Goal: Transaction & Acquisition: Purchase product/service

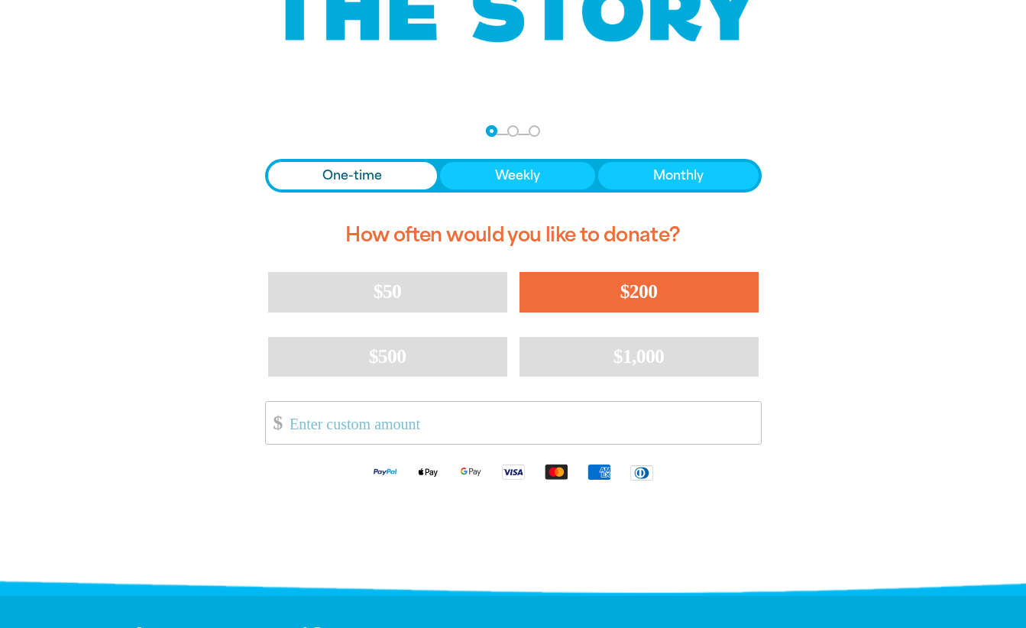
click at [629, 299] on span "$200" at bounding box center [638, 291] width 37 height 22
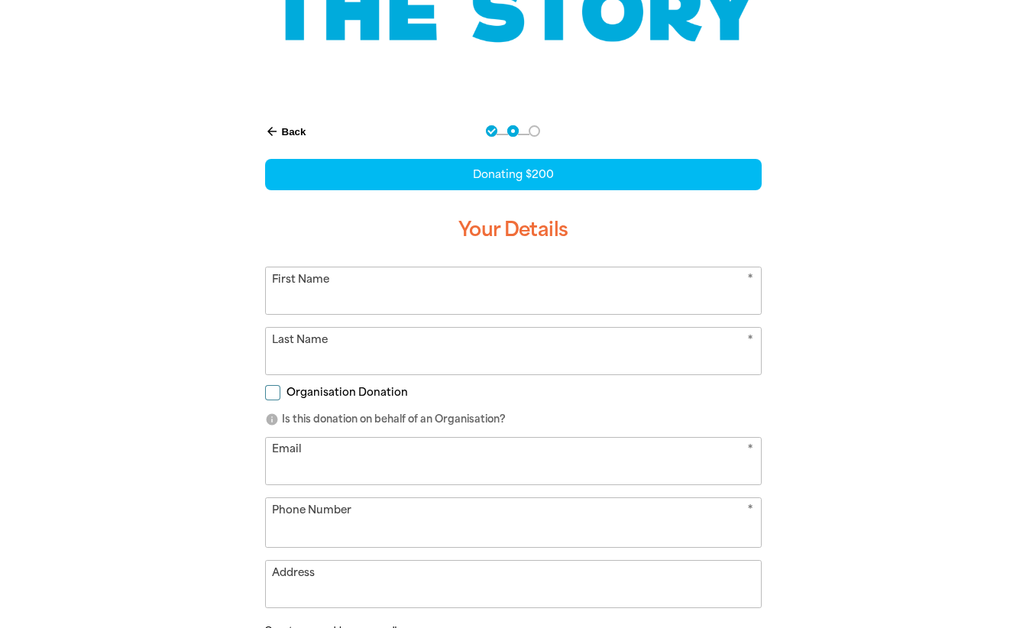
select select "AU"
click at [485, 283] on input "First Name" at bounding box center [513, 290] width 495 height 47
type input "[PERSON_NAME]"
click at [276, 299] on input "[PERSON_NAME]" at bounding box center [513, 290] width 495 height 47
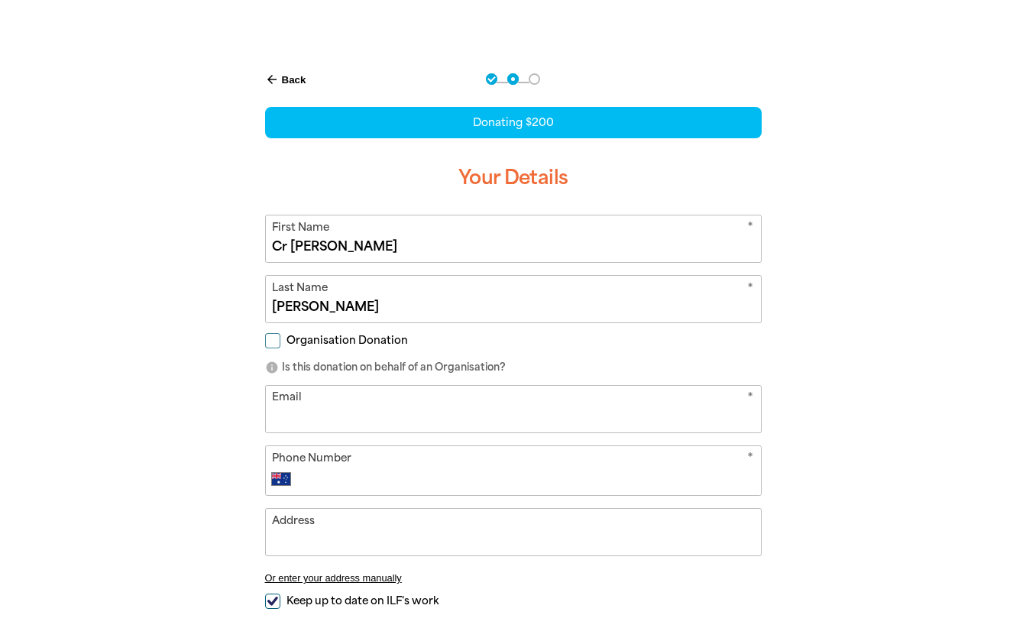
scroll to position [382, 0]
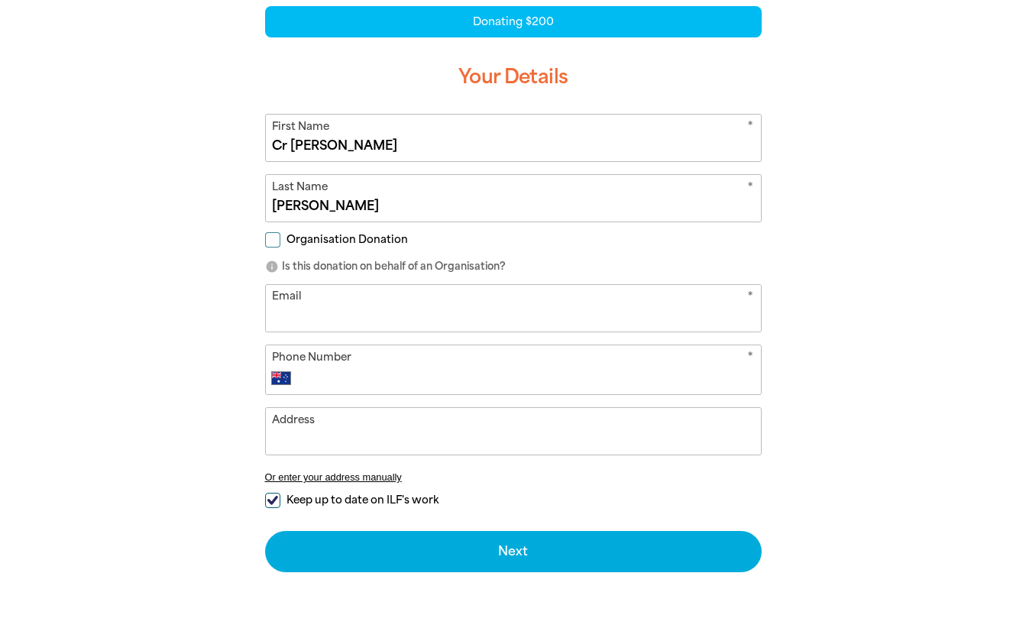
type input "Cr [PERSON_NAME]"
click at [269, 244] on input "Organisation Donation" at bounding box center [272, 239] width 15 height 15
checkbox input "true"
select select "AU"
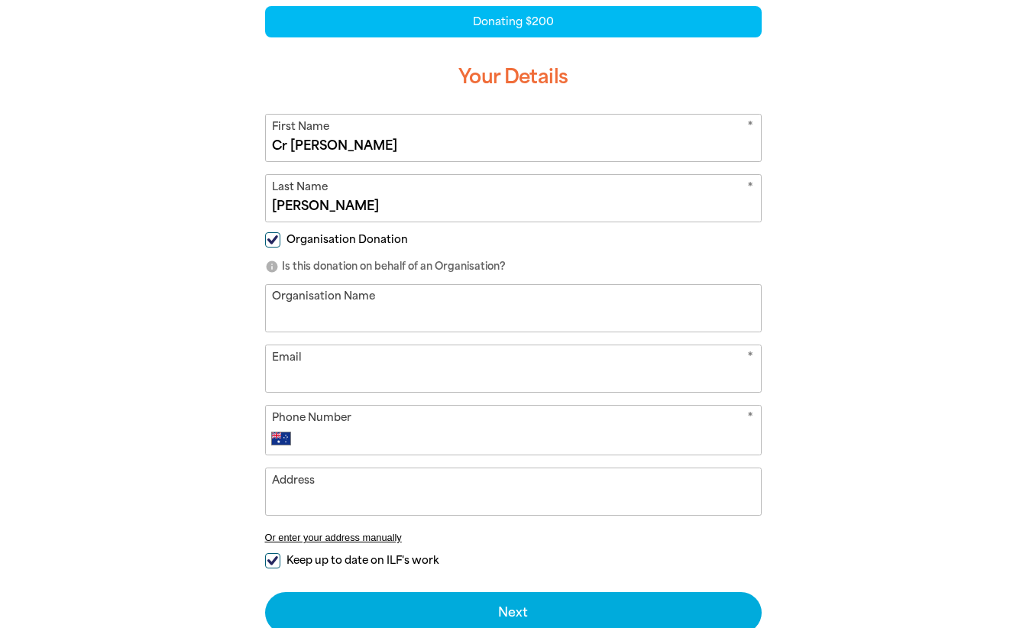
click at [306, 324] on input "Organisation Name" at bounding box center [513, 308] width 495 height 47
type input "Coorparoo [PERSON_NAME] Office, Brisbane City Council"
type input "[EMAIL_ADDRESS][PERSON_NAME][DOMAIN_NAME]"
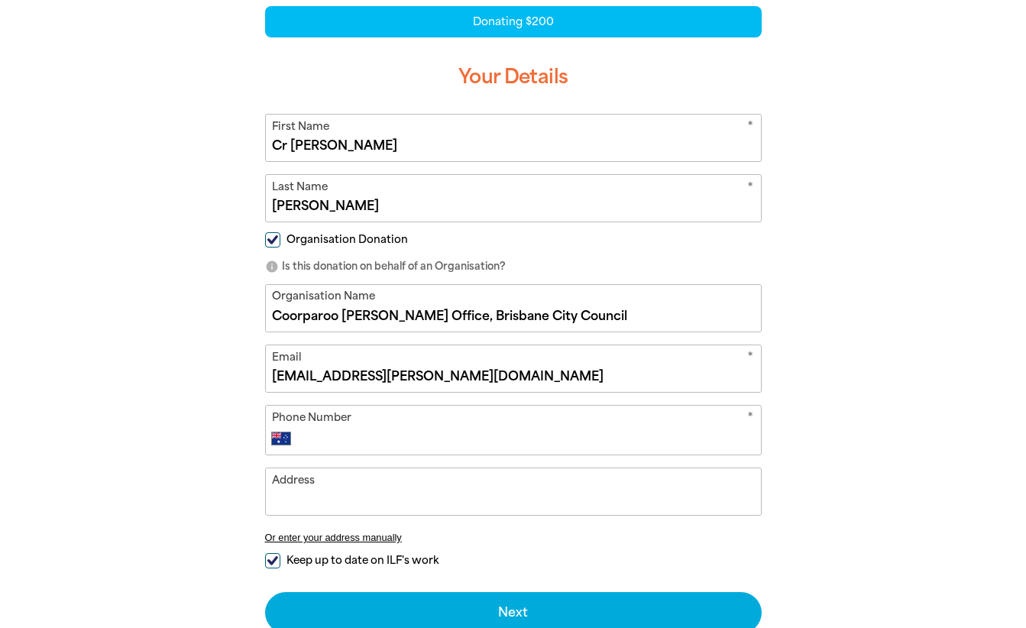
click at [376, 437] on input "Phone Number" at bounding box center [527, 438] width 451 height 18
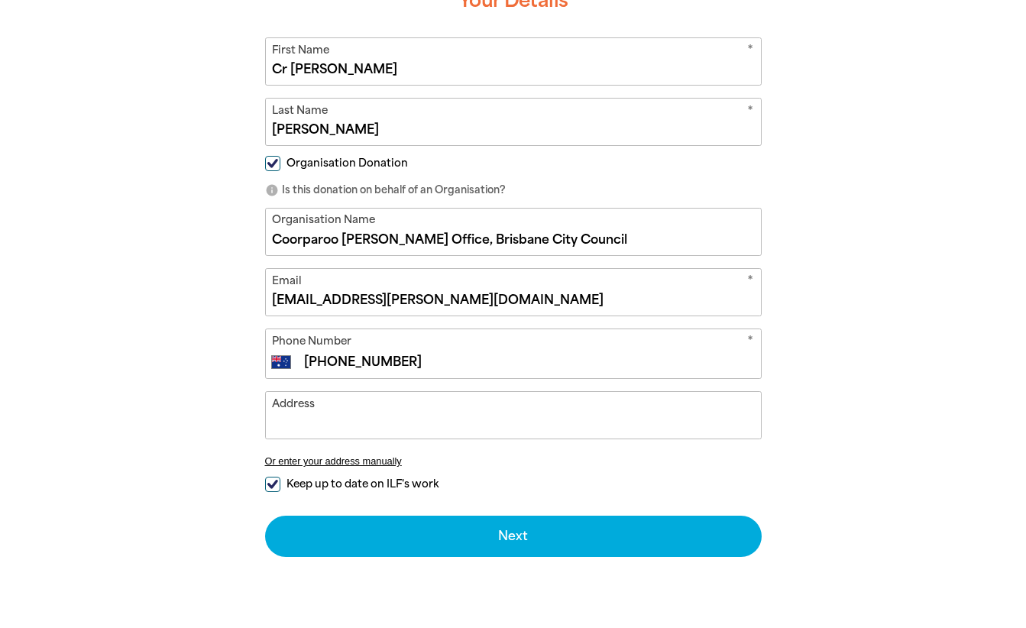
type input "[PHONE_NUMBER]"
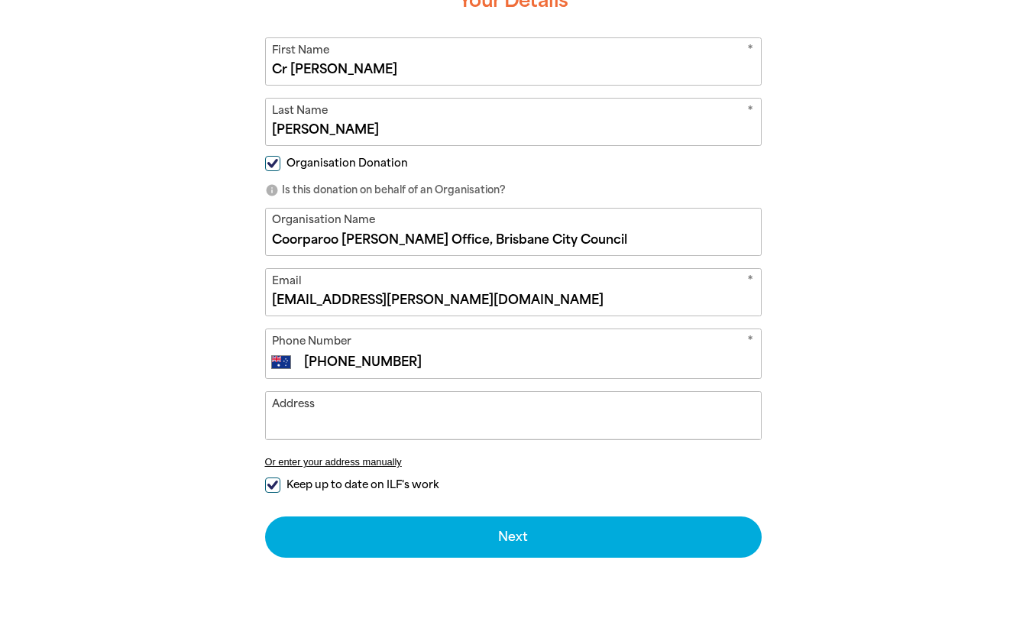
click at [369, 428] on input "Address" at bounding box center [513, 415] width 495 height 47
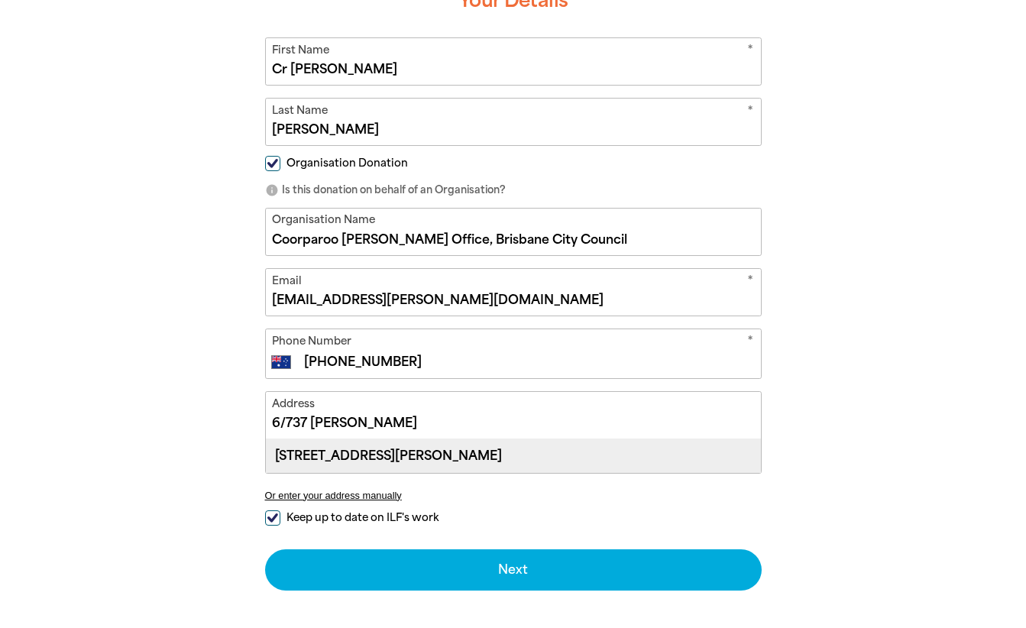
click at [412, 460] on div "[STREET_ADDRESS][PERSON_NAME]" at bounding box center [513, 455] width 495 height 33
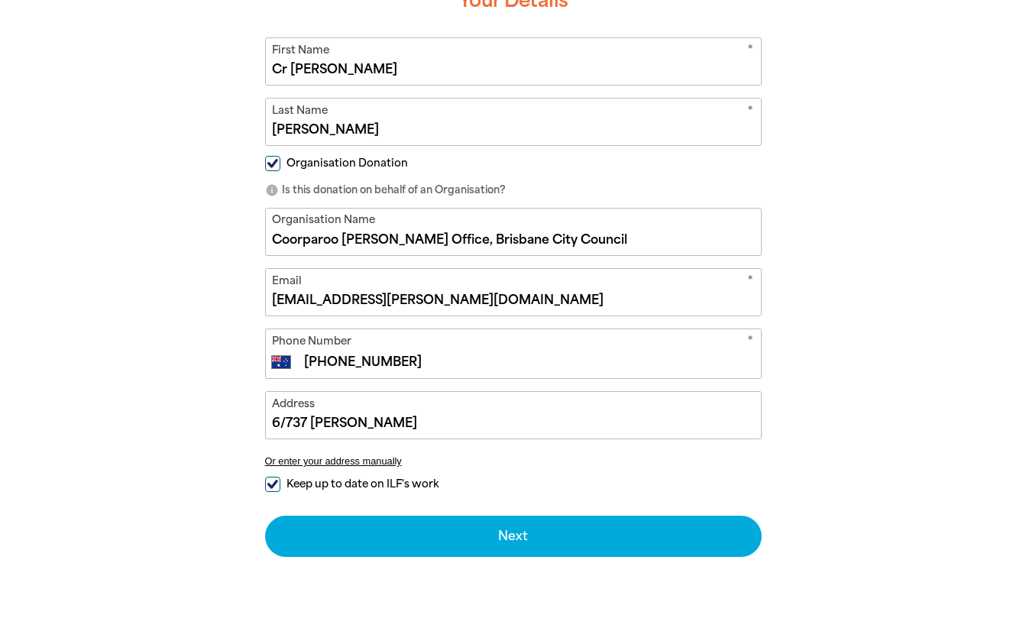
type input "[STREET_ADDRESS][PERSON_NAME]"
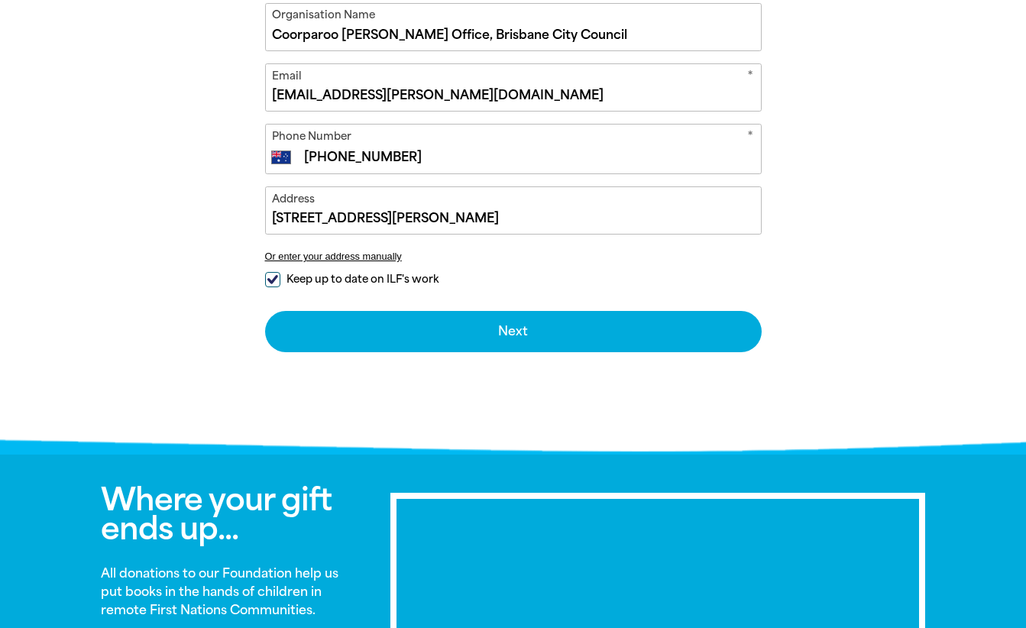
scroll to position [687, 0]
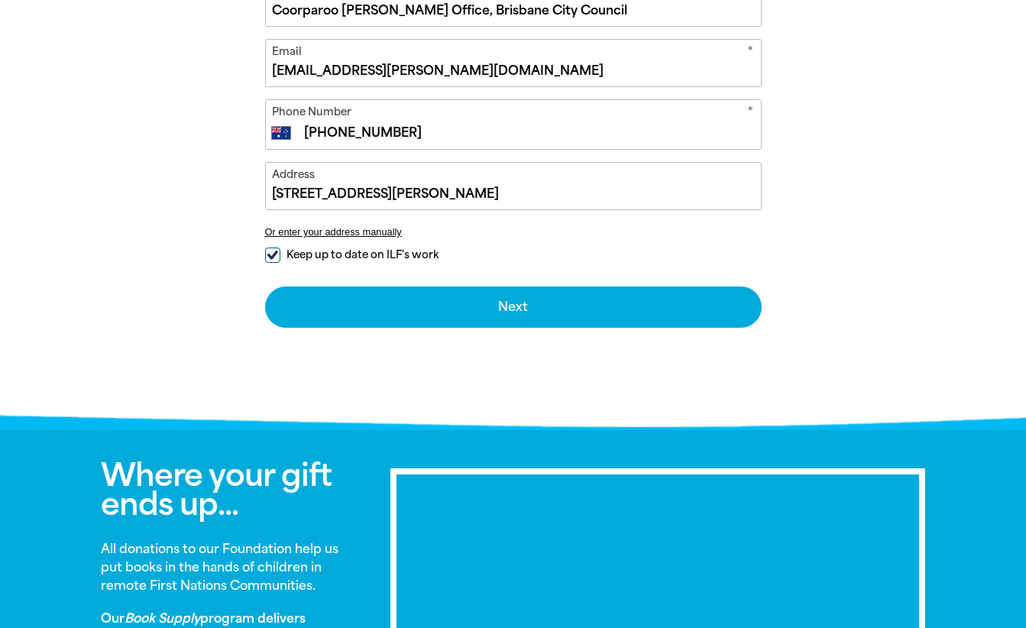
click at [271, 254] on input "Keep up to date on ILF's work" at bounding box center [272, 254] width 15 height 15
checkbox input "false"
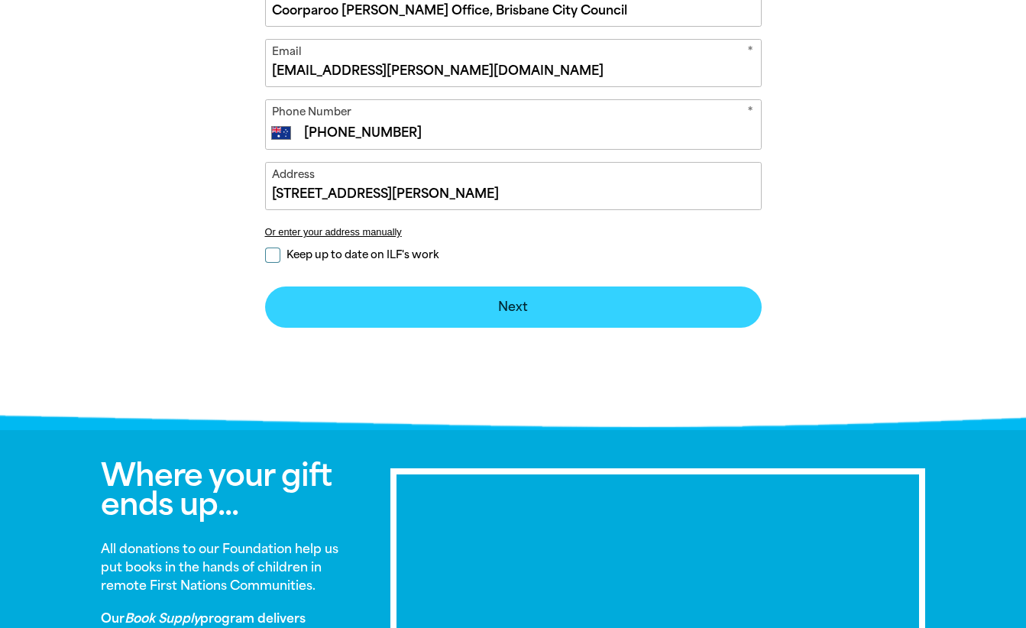
click at [542, 316] on button "Next chevron_right" at bounding box center [513, 306] width 496 height 41
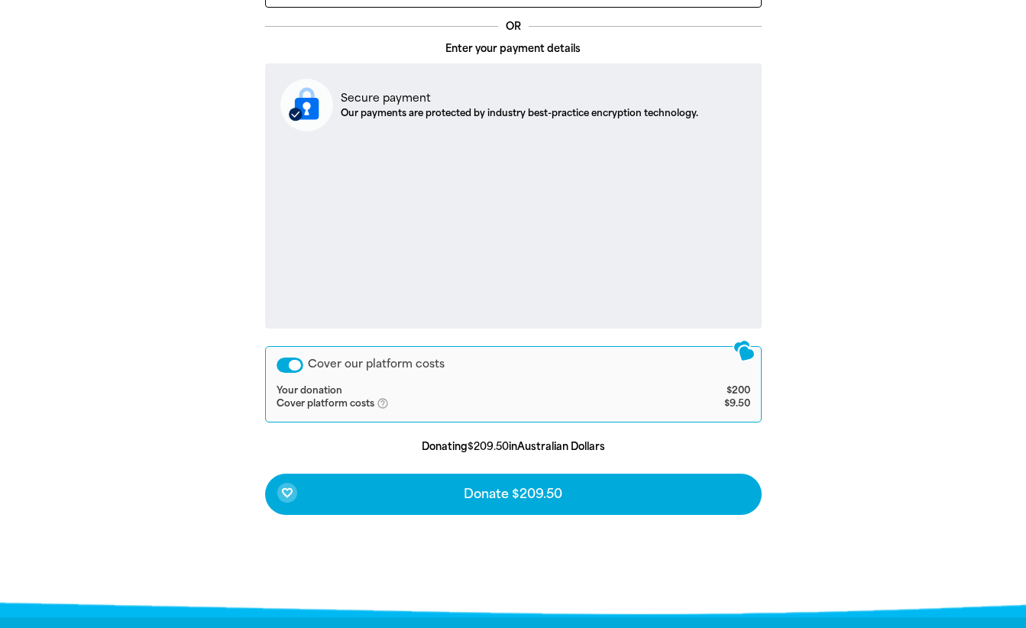
scroll to position [543, 0]
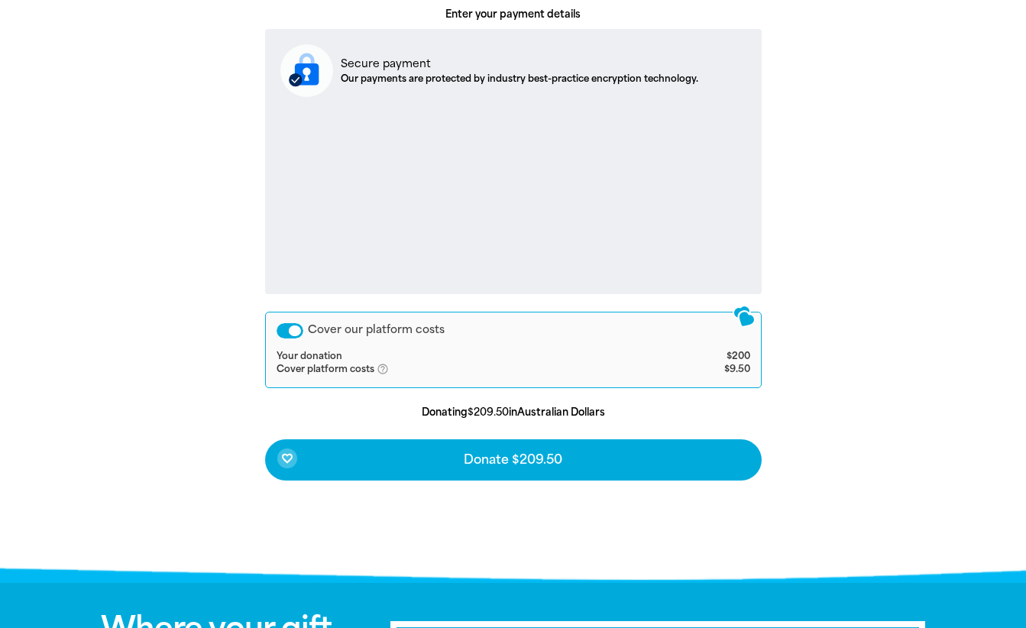
click at [290, 335] on div "Cover our platform costs" at bounding box center [289, 330] width 27 height 15
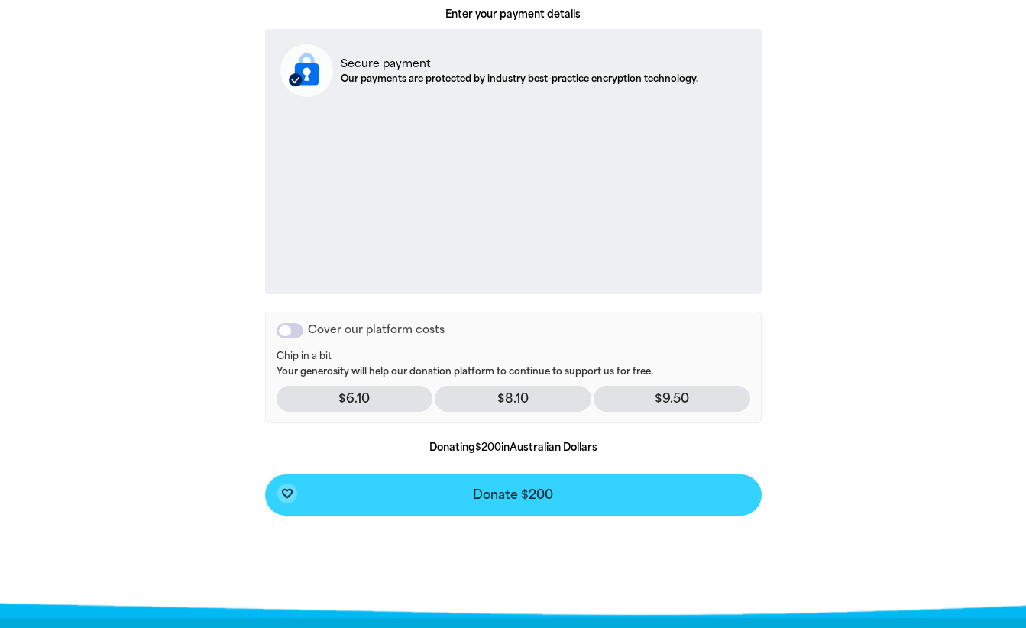
click at [545, 493] on span "Donate $200" at bounding box center [513, 495] width 80 height 12
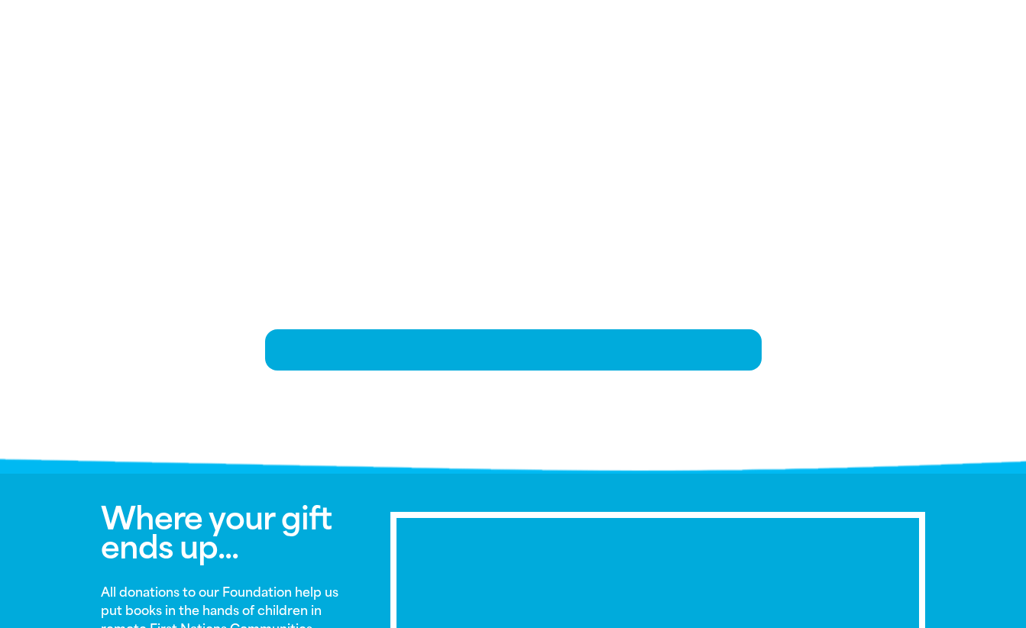
scroll to position [314, 0]
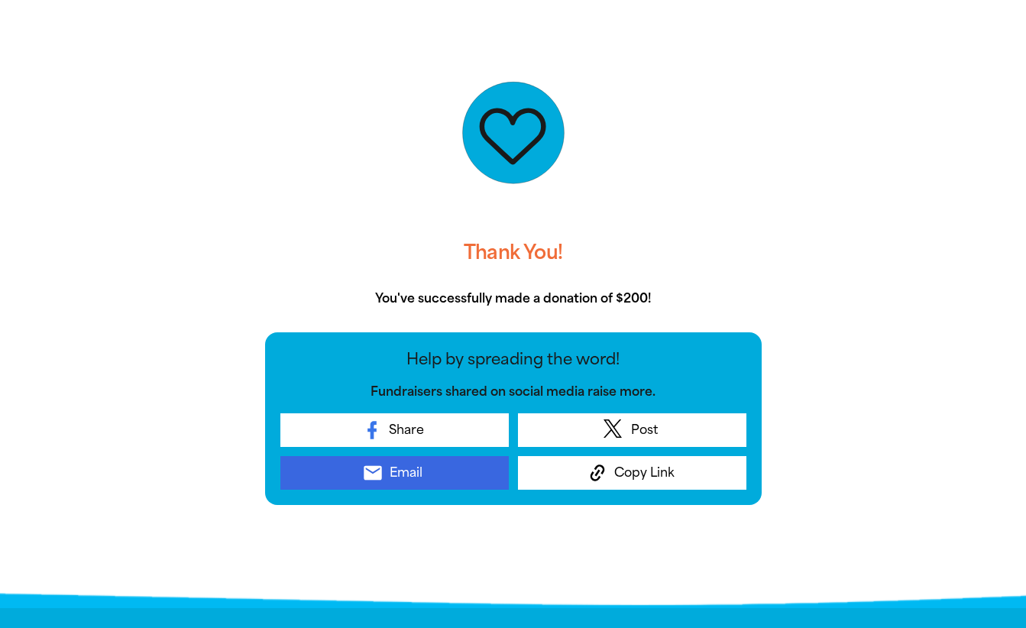
click at [400, 473] on span "Email" at bounding box center [406, 473] width 33 height 18
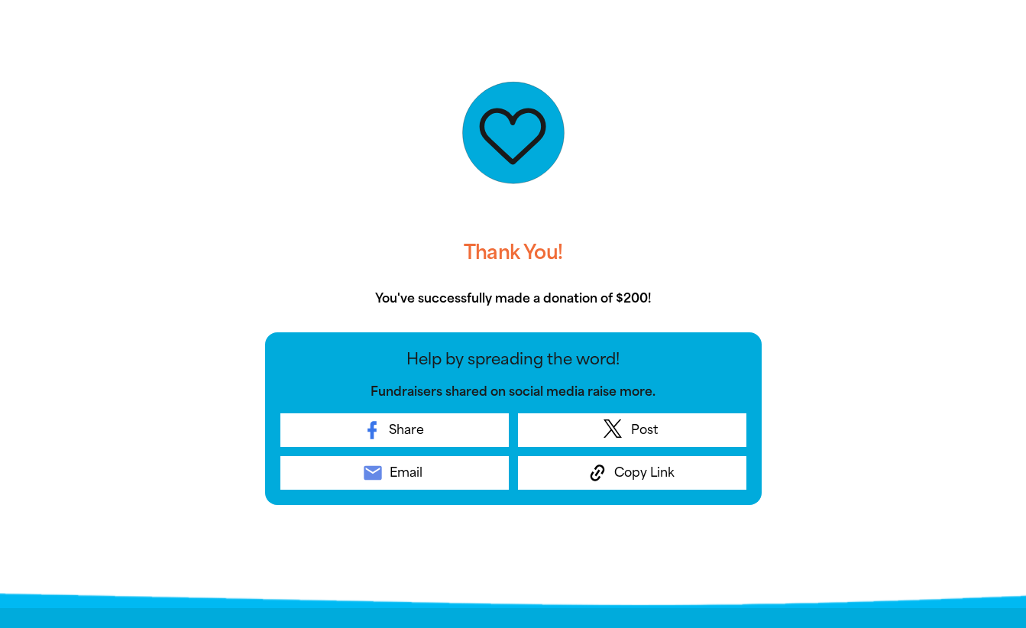
click at [771, 141] on div "Thank You! You've successfully made a donation of $200! Help by spreading the w…" at bounding box center [513, 271] width 535 height 506
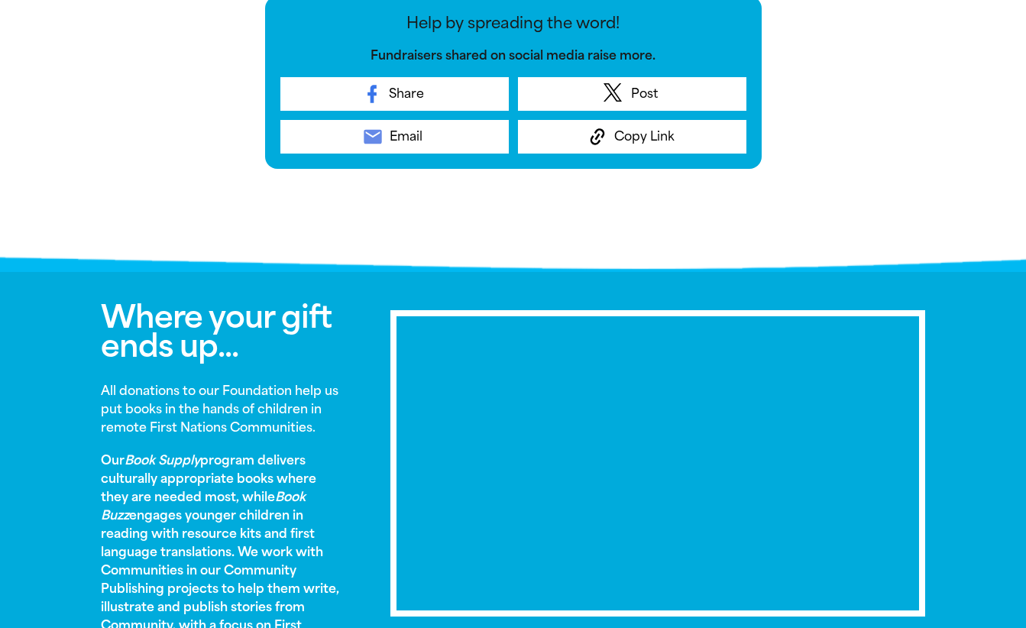
scroll to position [578, 0]
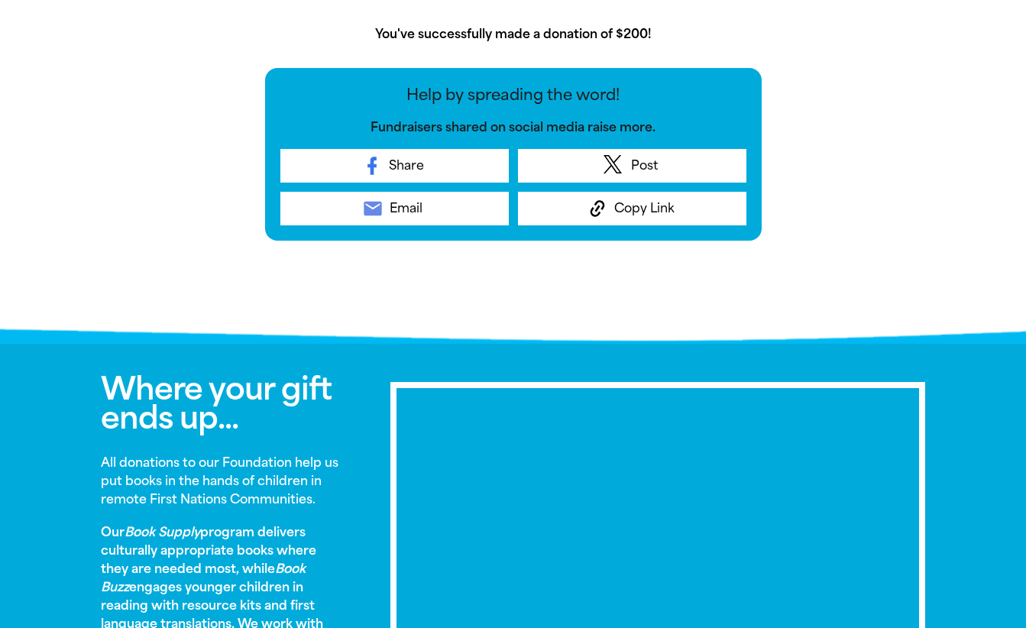
click at [854, 226] on div "Thank You! You've successfully made a donation of $200! Help by spreading the w…" at bounding box center [513, 45] width 917 height 582
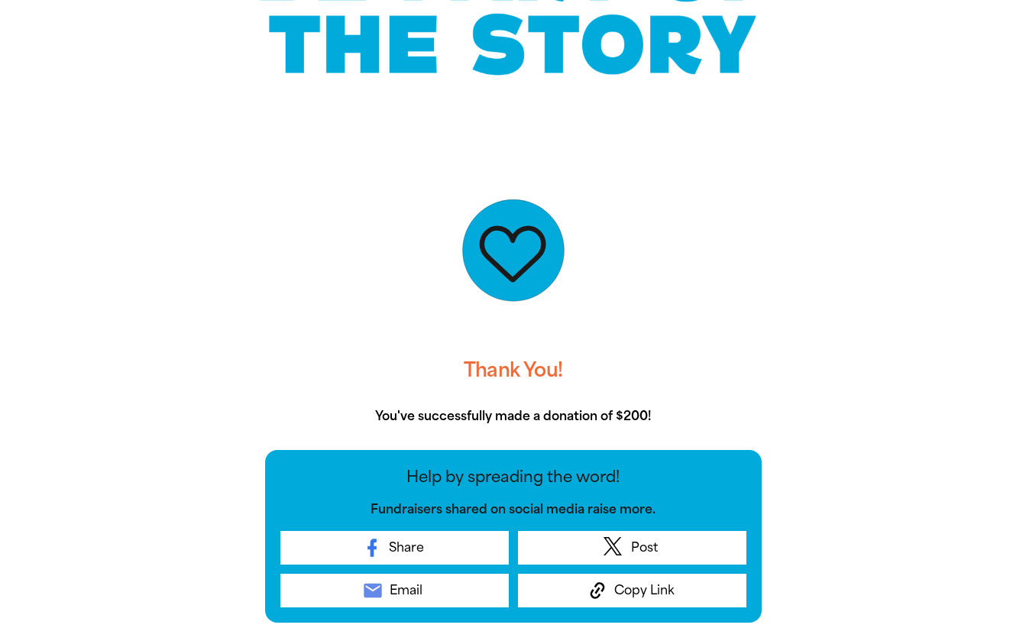
scroll to position [0, 0]
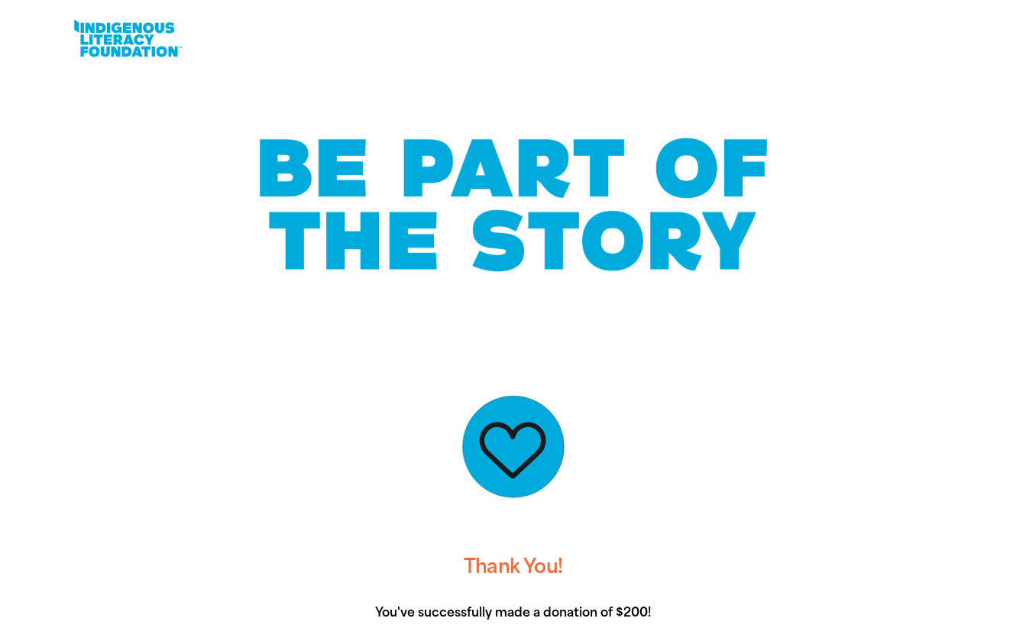
click at [848, 276] on div at bounding box center [513, 205] width 825 height 195
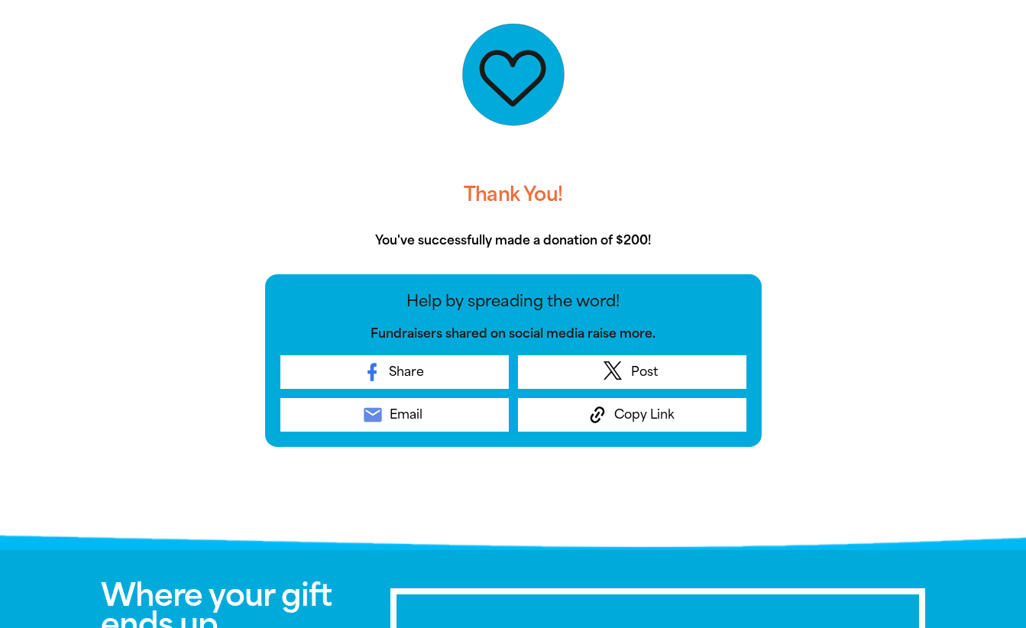
scroll to position [382, 0]
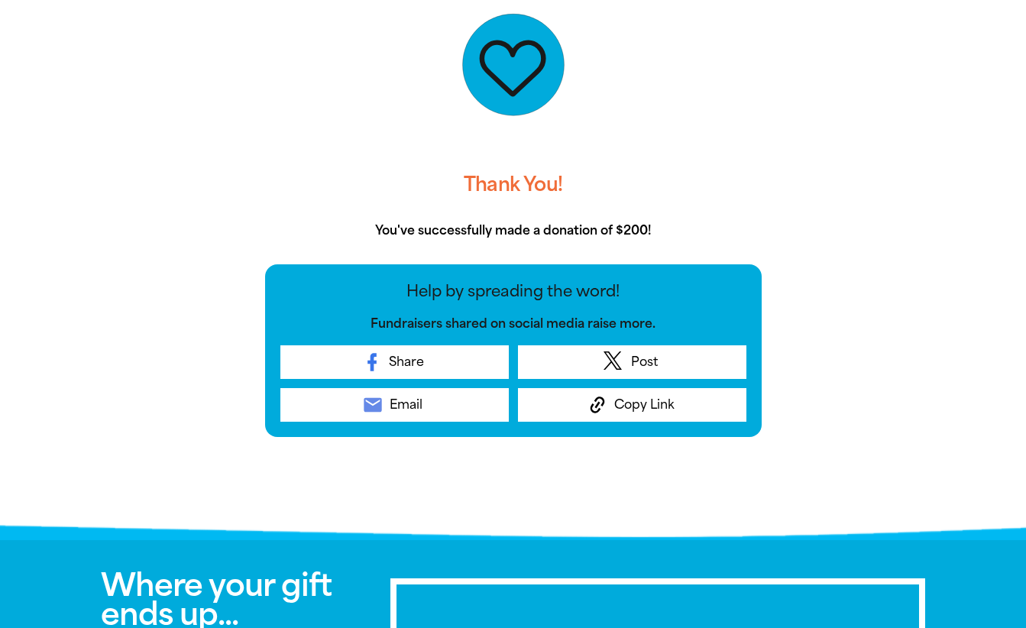
click at [511, 271] on div "Help by spreading the word! Fundraisers shared on social media raise more. Shar…" at bounding box center [513, 350] width 496 height 173
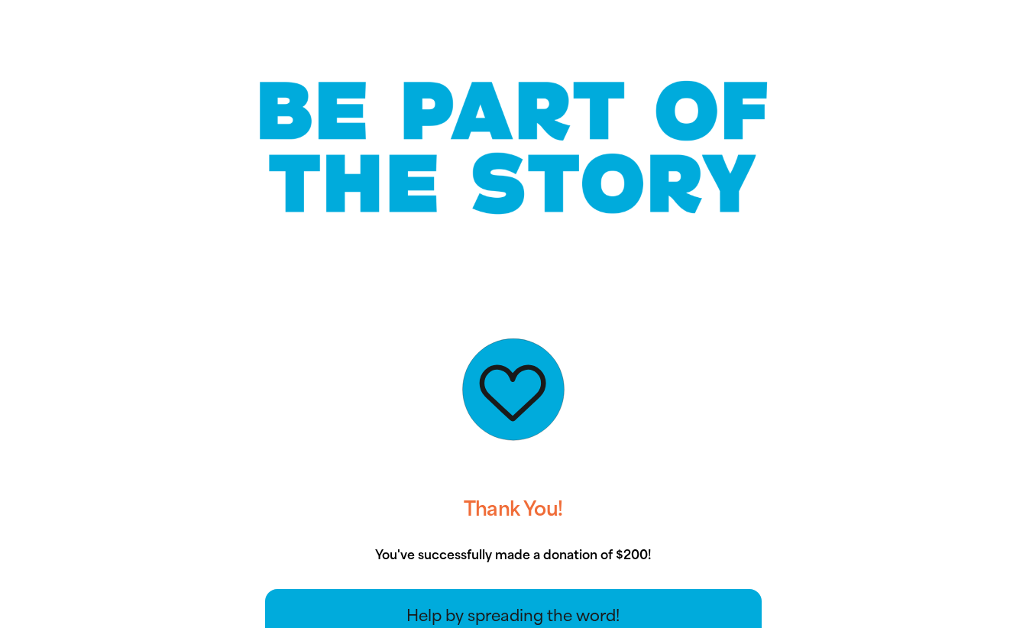
scroll to position [0, 0]
